Goal: Task Accomplishment & Management: Manage account settings

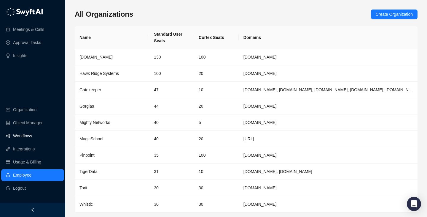
click at [32, 135] on link "Workflows" at bounding box center [22, 136] width 19 height 12
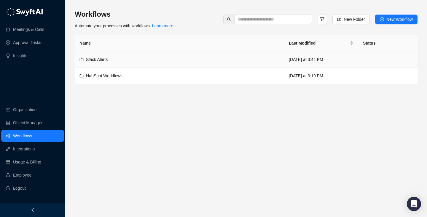
click at [226, 62] on div "Slack Alerts" at bounding box center [180, 59] width 200 height 7
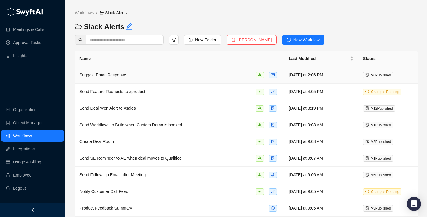
click at [202, 71] on td "Suggest Email Response" at bounding box center [180, 75] width 210 height 17
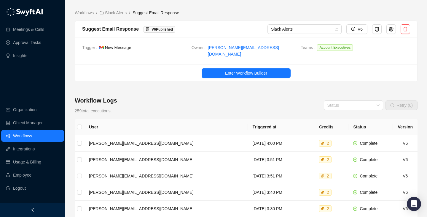
click at [227, 64] on ul "Enter Workflow Builder" at bounding box center [246, 72] width 343 height 17
click at [232, 70] on span "Enter Workflow Builder" at bounding box center [246, 73] width 42 height 7
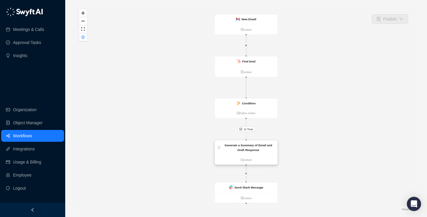
click at [256, 146] on strong "Generate a Summary of Email and Draft Response" at bounding box center [249, 147] width 48 height 8
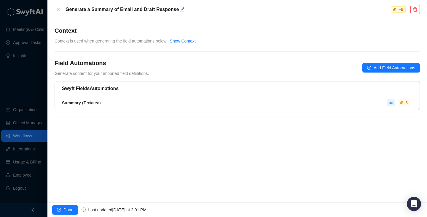
click at [378, 110] on div "Swyft Fields Automations Summary ( Textarea ) 5" at bounding box center [238, 102] width 366 height 43
click at [378, 108] on li "Summary ( Textarea ) 5" at bounding box center [237, 103] width 365 height 14
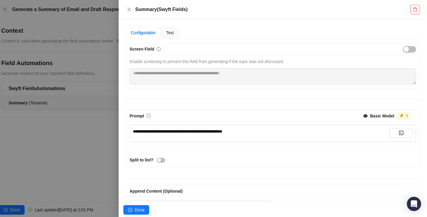
scroll to position [52, 0]
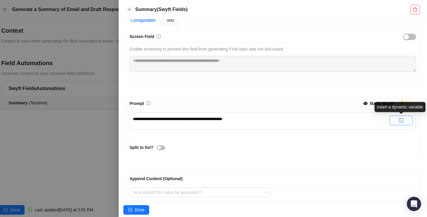
click at [405, 116] on button "button" at bounding box center [401, 119] width 23 height 9
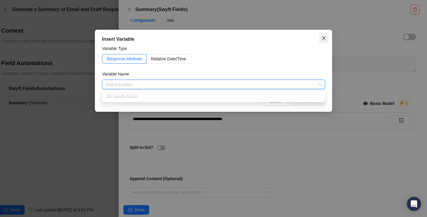
click at [328, 42] on button "Close" at bounding box center [323, 37] width 9 height 9
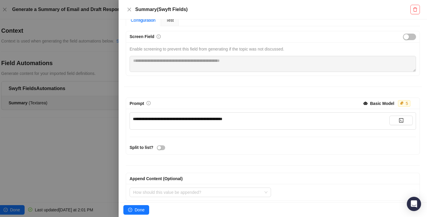
scroll to position [0, 0]
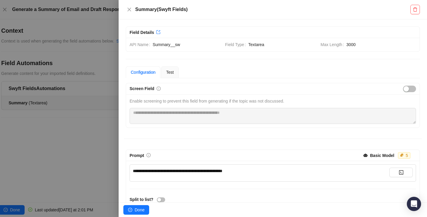
click at [109, 24] on div at bounding box center [213, 108] width 427 height 217
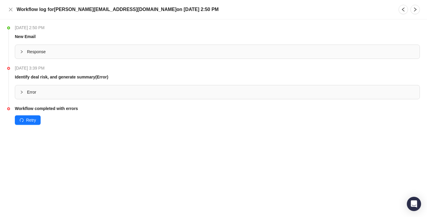
click at [111, 89] on span "Error" at bounding box center [221, 92] width 388 height 7
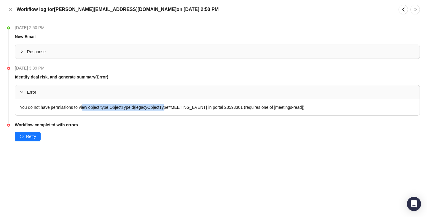
drag, startPoint x: 85, startPoint y: 106, endPoint x: 182, endPoint y: 110, distance: 97.7
click at [182, 110] on div "You do not have permissions to view object type ObjectTypeId{legacyObjectType=M…" at bounding box center [217, 107] width 405 height 16
click at [182, 109] on div "You do not have permissions to view object type ObjectTypeId{legacyObjectType=M…" at bounding box center [217, 107] width 405 height 16
drag, startPoint x: 178, startPoint y: 109, endPoint x: 106, endPoint y: 109, distance: 72.1
click at [106, 109] on div "You do not have permissions to view object type ObjectTypeId{legacyObjectType=M…" at bounding box center [217, 107] width 405 height 16
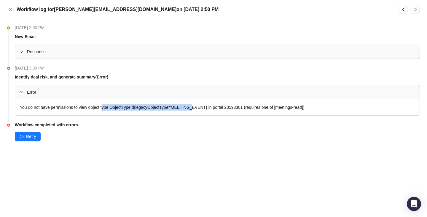
click at [106, 109] on div "You do not have permissions to view object type ObjectTypeId{legacyObjectType=M…" at bounding box center [217, 107] width 405 height 16
drag, startPoint x: 106, startPoint y: 109, endPoint x: 230, endPoint y: 109, distance: 124.4
click at [230, 109] on div "You do not have permissions to view object type ObjectTypeId{legacyObjectType=M…" at bounding box center [217, 107] width 405 height 16
click at [10, 8] on icon "close" at bounding box center [10, 9] width 5 height 5
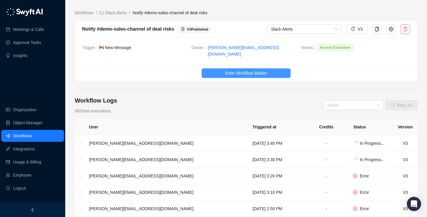
click at [227, 71] on span "Enter Workflow Builder" at bounding box center [246, 73] width 42 height 7
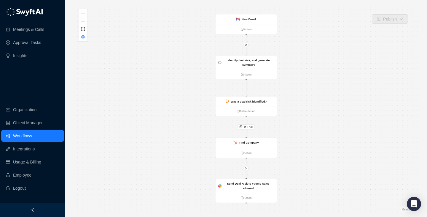
drag, startPoint x: 200, startPoint y: 90, endPoint x: 168, endPoint y: 90, distance: 32.1
click at [168, 90] on div "Is True New Email Action Identify deal risk, and generate summary Action Was a …" at bounding box center [246, 108] width 343 height 207
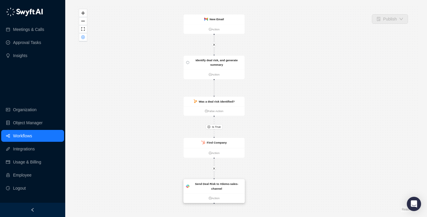
click at [213, 184] on strong "Send Deal Risk to #demo-sales-channel" at bounding box center [216, 186] width 43 height 8
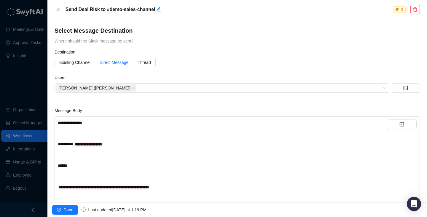
scroll to position [20, 0]
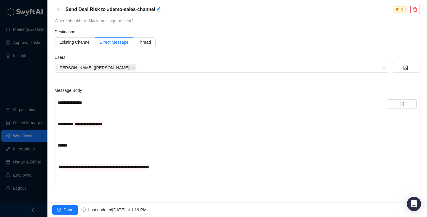
click at [187, 138] on div "**********" at bounding box center [222, 139] width 329 height 81
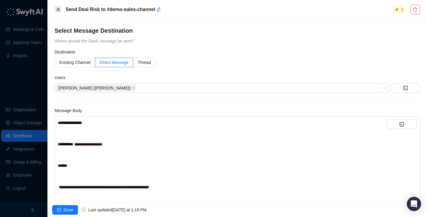
click at [58, 9] on icon "close" at bounding box center [58, 9] width 5 height 5
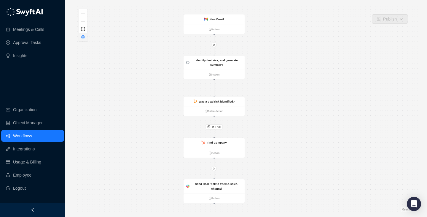
click at [83, 38] on icon "close-circle" at bounding box center [83, 37] width 3 height 3
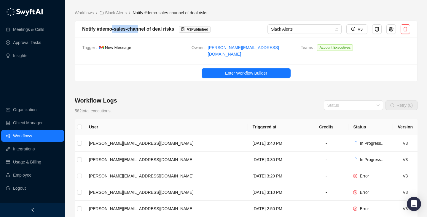
drag, startPoint x: 113, startPoint y: 30, endPoint x: 139, endPoint y: 30, distance: 25.5
click at [139, 30] on div "Notify #demo-sales-channel of deal risks" at bounding box center [128, 28] width 92 height 7
click at [389, 31] on icon "setting" at bounding box center [391, 29] width 5 height 5
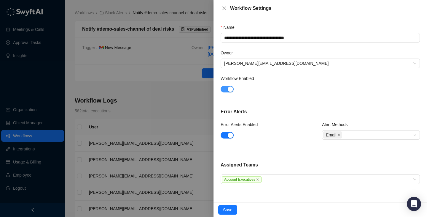
click at [229, 89] on div "button" at bounding box center [230, 88] width 5 height 5
click at [226, 208] on span "Save" at bounding box center [227, 209] width 9 height 7
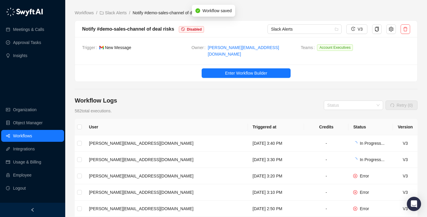
click at [201, 96] on div "Workflow Logs 582 total executions. Status Retry (0)" at bounding box center [246, 105] width 343 height 18
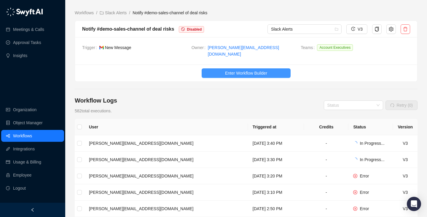
click at [232, 70] on span "Enter Workflow Builder" at bounding box center [246, 73] width 42 height 7
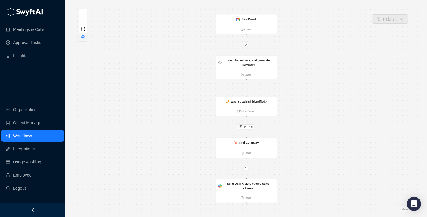
click at [84, 38] on icon "close-circle" at bounding box center [83, 37] width 4 height 4
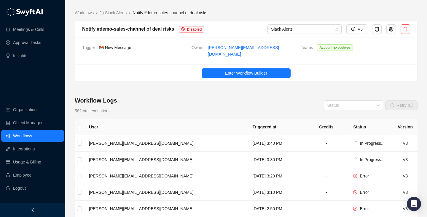
click at [156, 79] on main "Workflows / Slack Alerts / Notify #demo-sales-channel of deal risks Notify #dem…" at bounding box center [246, 185] width 343 height 352
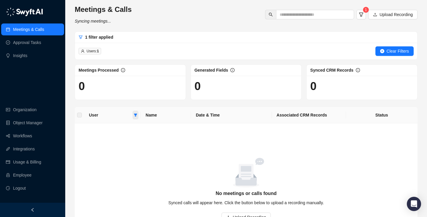
click at [134, 116] on icon "filter" at bounding box center [136, 115] width 4 height 4
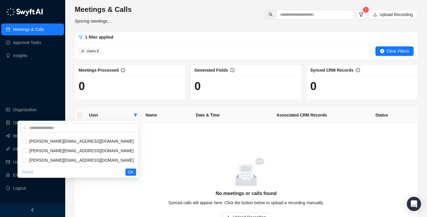
click at [33, 170] on span "Reset" at bounding box center [27, 172] width 11 height 7
click at [46, 77] on div "Meetings & Calls Approval Tasks Insights Organization Object Manager Workflows …" at bounding box center [32, 101] width 65 height 202
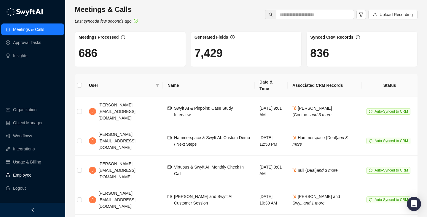
click at [31, 176] on link "Employee" at bounding box center [22, 175] width 18 height 12
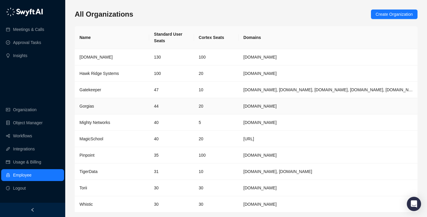
click at [129, 103] on div "Gorgias" at bounding box center [112, 106] width 65 height 7
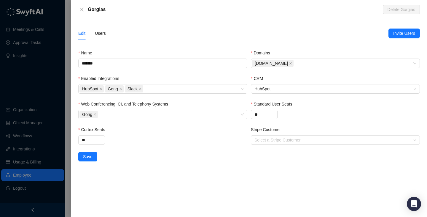
click at [106, 33] on div "Edit Users" at bounding box center [233, 33] width 310 height 14
click at [92, 34] on div "Edit Users" at bounding box center [92, 33] width 28 height 14
click at [97, 34] on div "Users" at bounding box center [100, 33] width 11 height 7
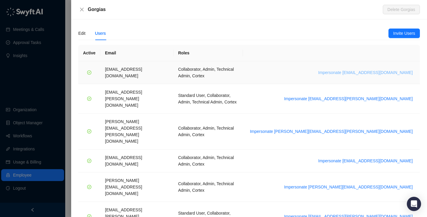
click at [361, 69] on span "Impersonate arash.akhiani@gorgias.com" at bounding box center [365, 72] width 95 height 7
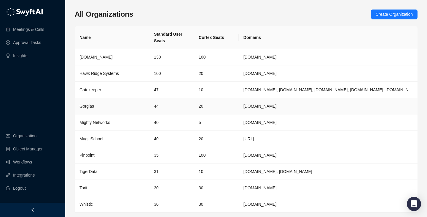
click at [193, 105] on td "44" at bounding box center [171, 106] width 45 height 16
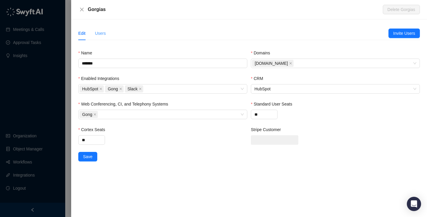
click at [97, 29] on div "Users" at bounding box center [100, 33] width 11 height 14
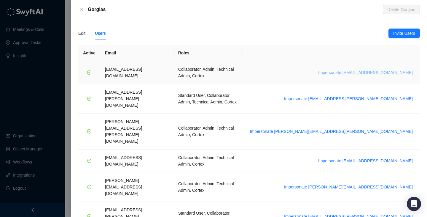
click at [370, 69] on span "Impersonate arash.akhiani@gorgias.com" at bounding box center [365, 72] width 95 height 7
